Goal: Transaction & Acquisition: Purchase product/service

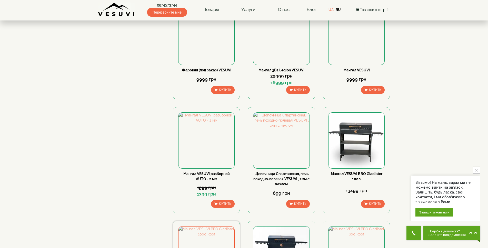
scroll to position [333, 0]
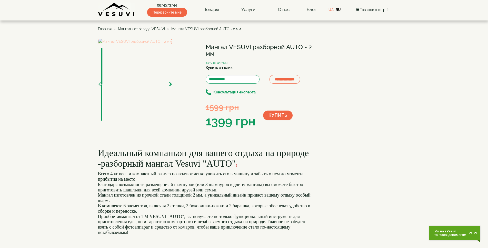
click at [154, 44] on img at bounding box center [135, 42] width 74 height 6
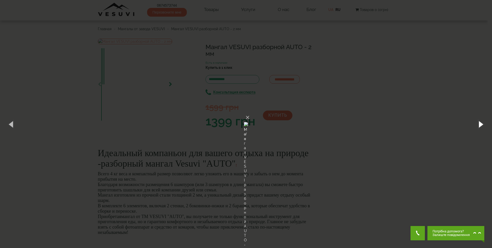
click at [482, 124] on button "button" at bounding box center [480, 124] width 23 height 28
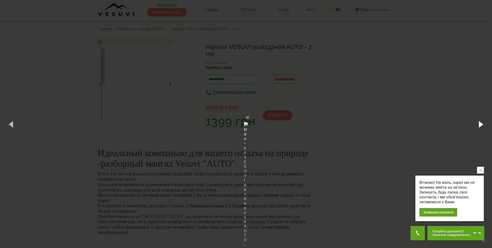
click at [482, 124] on button "button" at bounding box center [480, 124] width 23 height 28
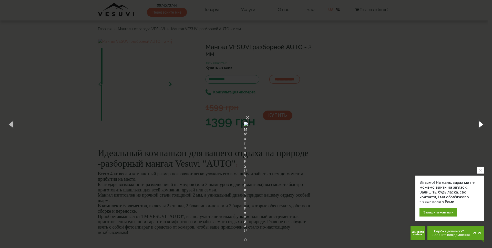
click at [482, 124] on button "button" at bounding box center [480, 124] width 23 height 28
click at [423, 98] on div "× Мангал VESUVI разборной AUTO - 2 мм 1 of 4 Loading..." at bounding box center [246, 124] width 492 height 248
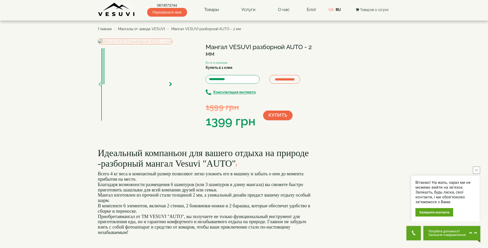
click at [161, 44] on img at bounding box center [135, 42] width 74 height 6
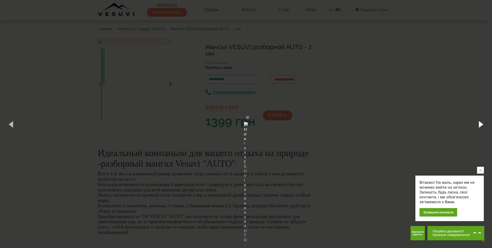
click at [480, 121] on button "button" at bounding box center [480, 124] width 23 height 28
